Goal: Information Seeking & Learning: Learn about a topic

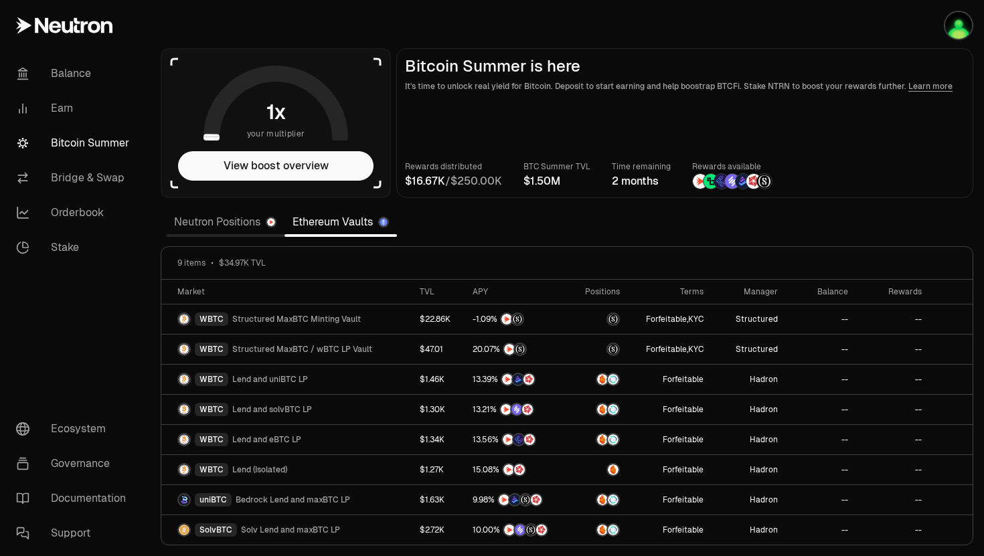
click at [265, 218] on link "Neutron Positions" at bounding box center [225, 222] width 118 height 27
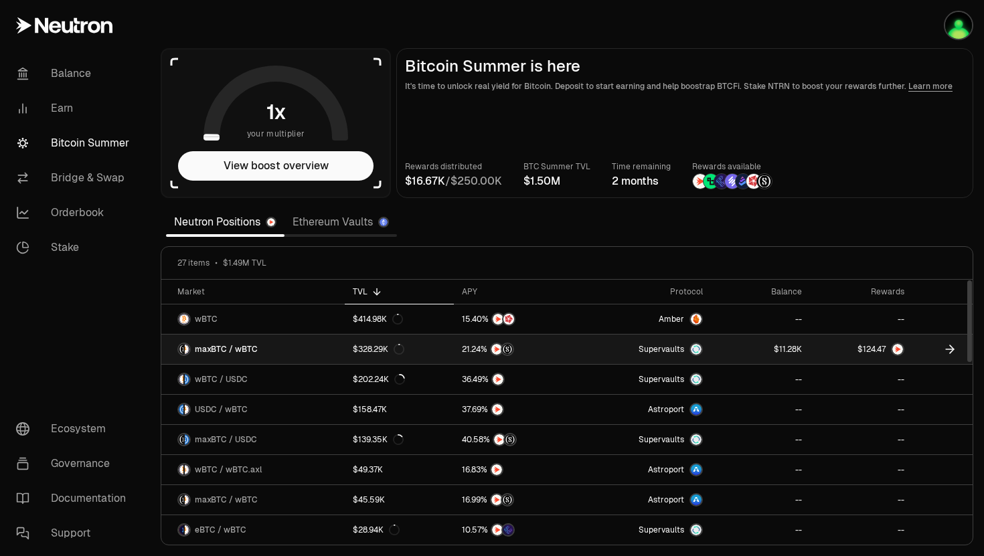
click at [845, 352] on link at bounding box center [861, 349] width 103 height 29
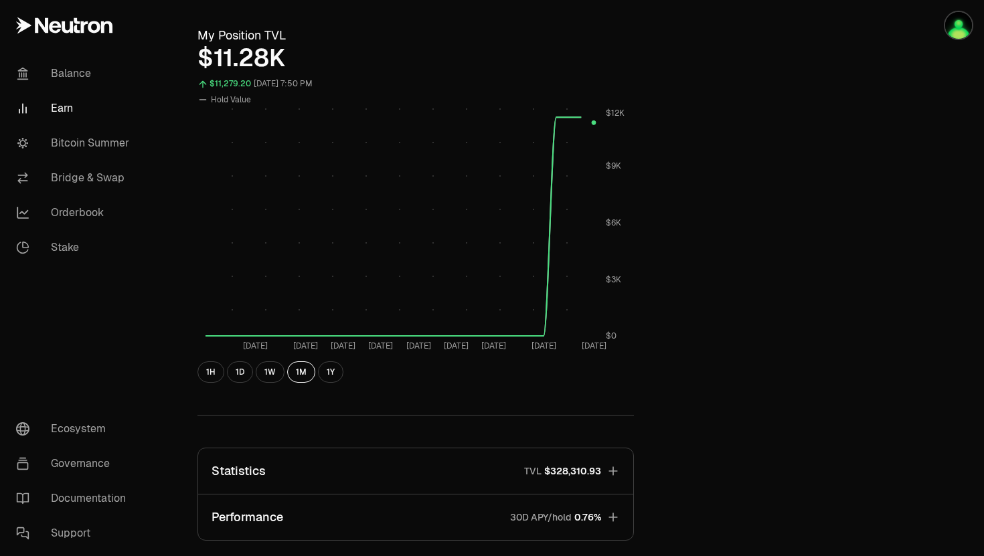
scroll to position [496, 0]
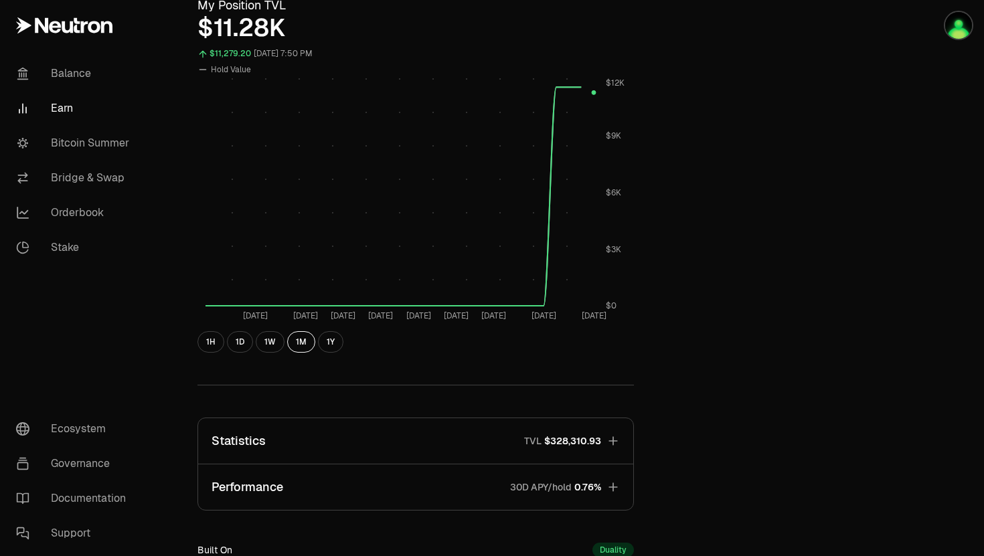
click at [614, 437] on icon "button" at bounding box center [612, 440] width 13 height 13
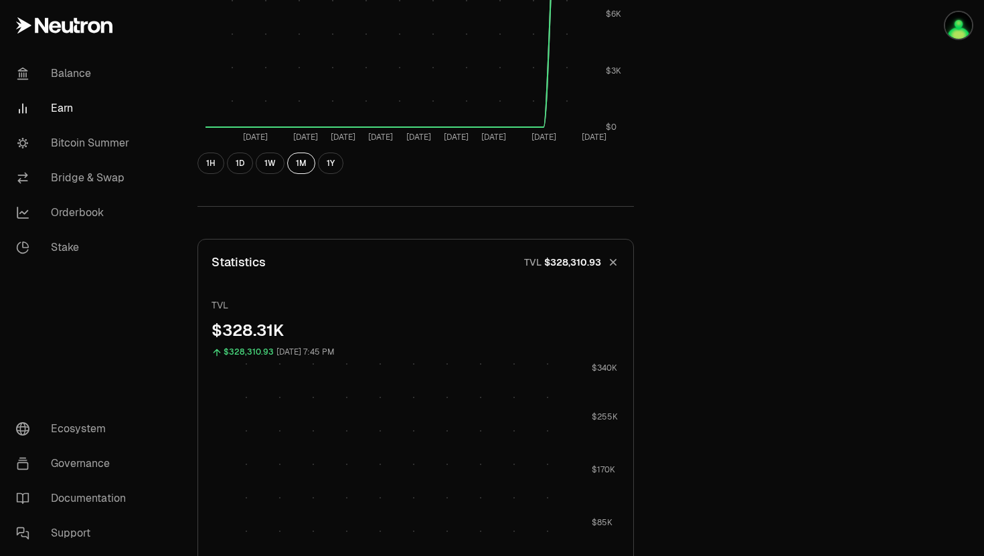
scroll to position [932, 0]
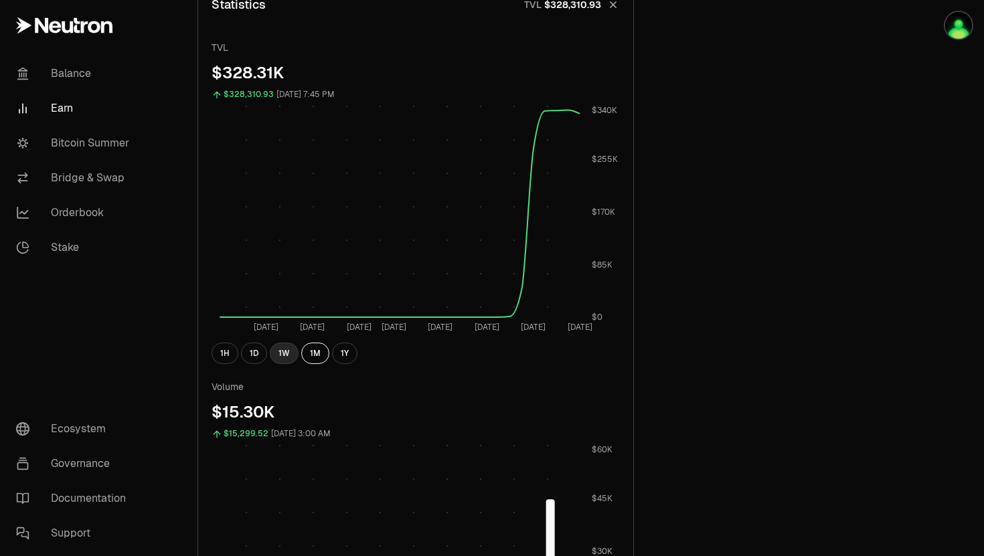
click at [284, 358] on button "1W" at bounding box center [284, 353] width 29 height 21
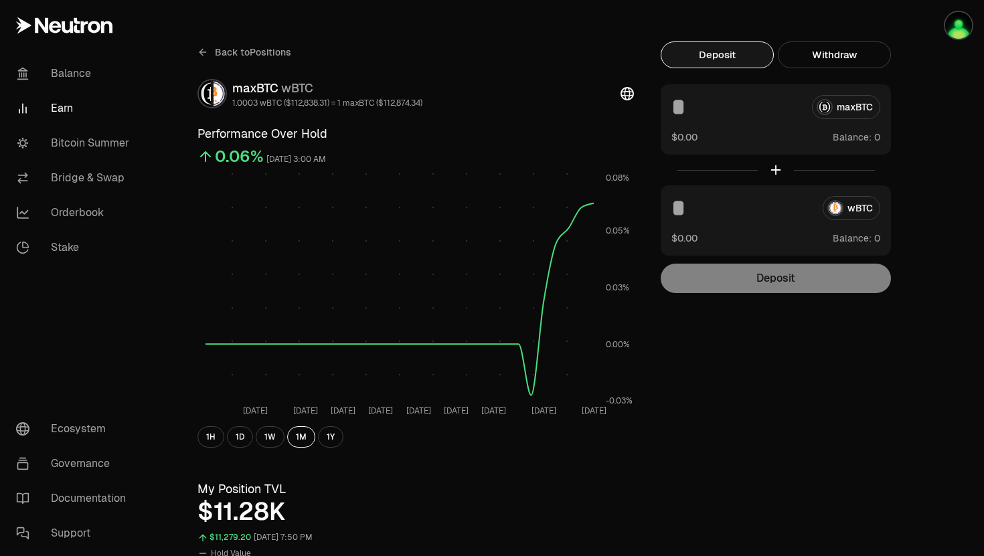
scroll to position [0, 0]
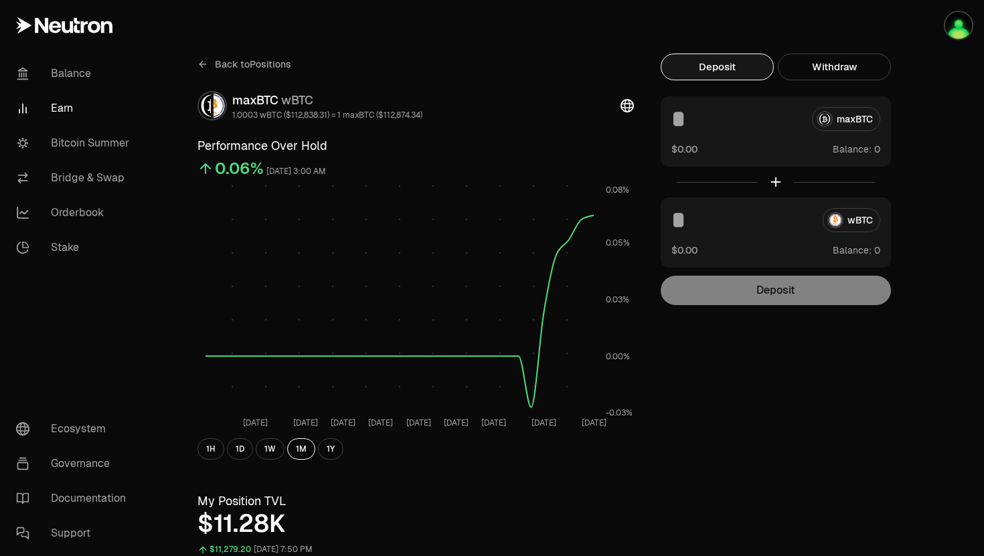
click at [233, 58] on span "Back to Positions" at bounding box center [253, 64] width 76 height 13
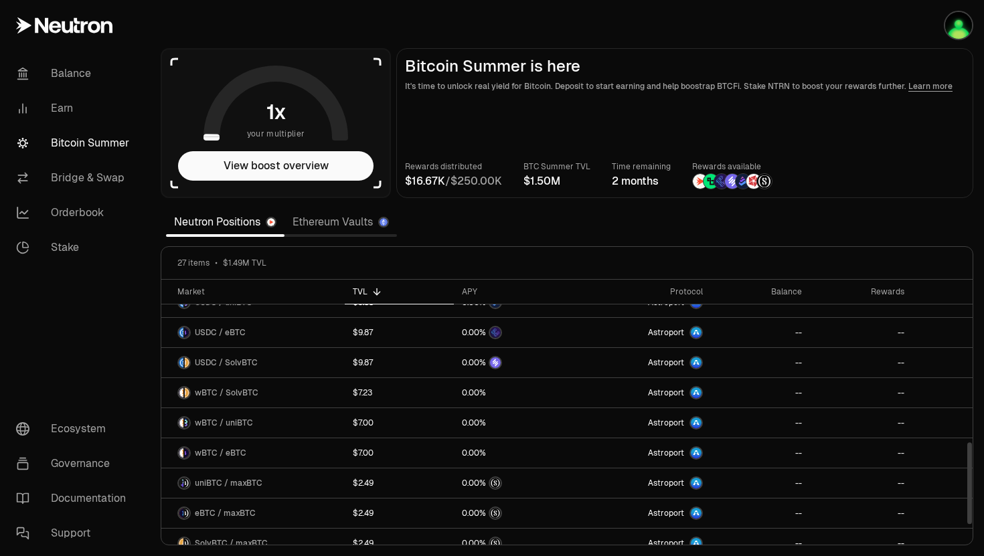
scroll to position [572, 0]
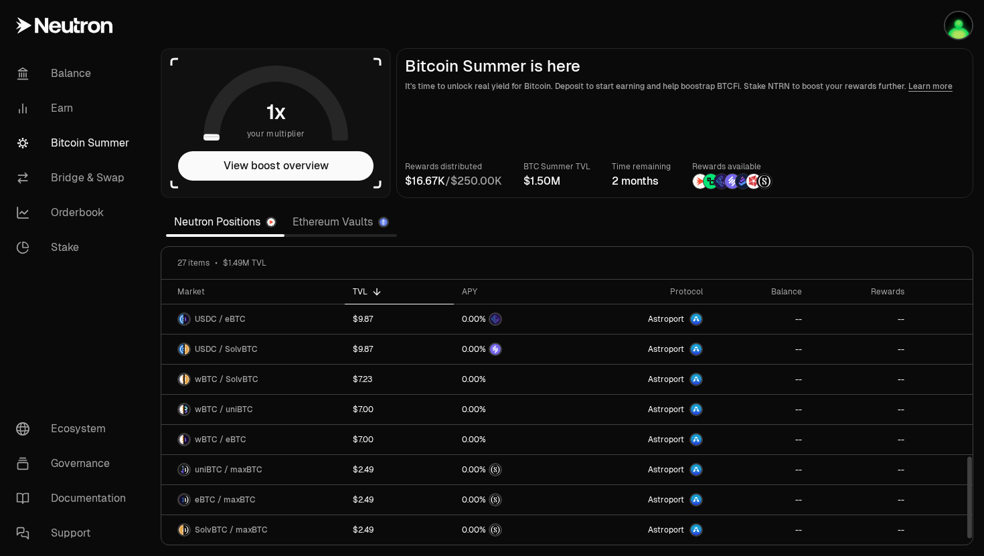
click at [327, 228] on link "Ethereum Vaults" at bounding box center [340, 222] width 112 height 27
